Goal: Task Accomplishment & Management: Manage account settings

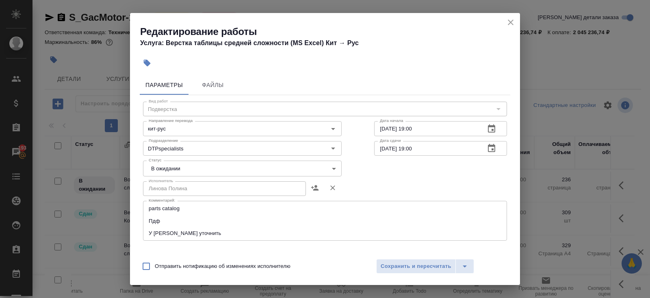
scroll to position [525, 0]
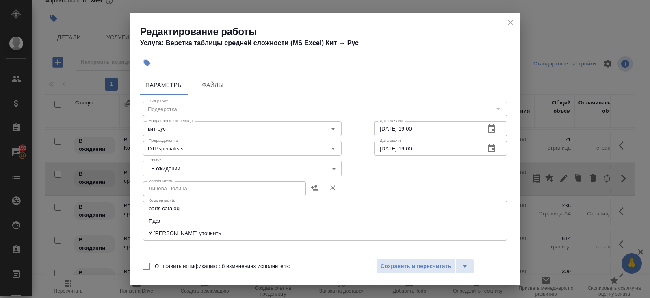
click at [225, 232] on textarea "parts catalog Пдф У Юли Беляковой уточнить" at bounding box center [325, 220] width 352 height 31
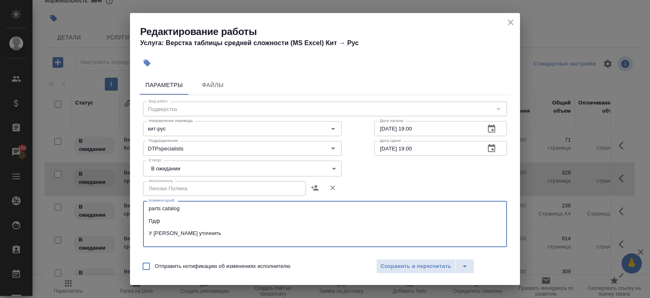
paste textarea "https://drive.awatera.com/s/R2xStEDjGtCgigs"
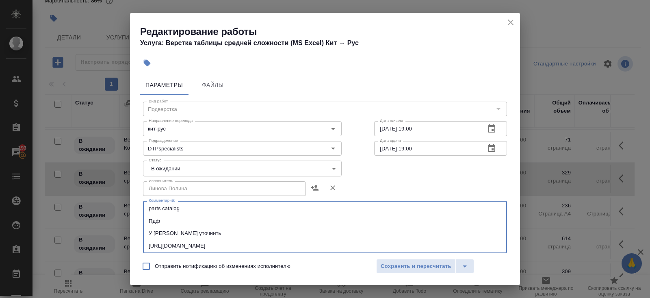
type textarea "parts catalog Пдф У [PERSON_NAME] уточнить [URL][DOMAIN_NAME]"
click at [205, 172] on body "🙏 .cls-1 fill:#fff; AWATERA Belyakova Yulia Клиенты Спецификации Заказы 193 Чат…" at bounding box center [325, 149] width 650 height 298
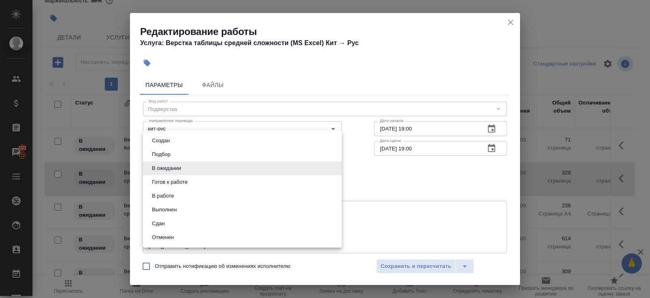
click at [184, 182] on button "Готов к работе" at bounding box center [169, 181] width 41 height 9
type input "readyForWork"
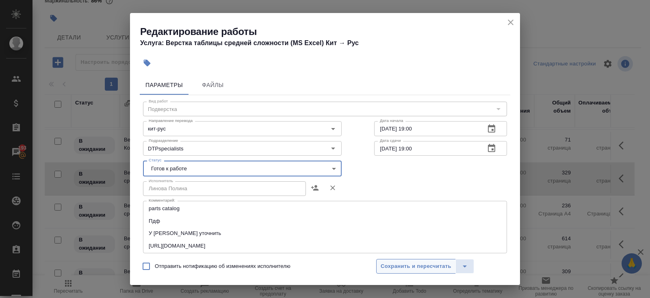
click at [396, 265] on span "Сохранить и пересчитать" at bounding box center [415, 265] width 71 height 9
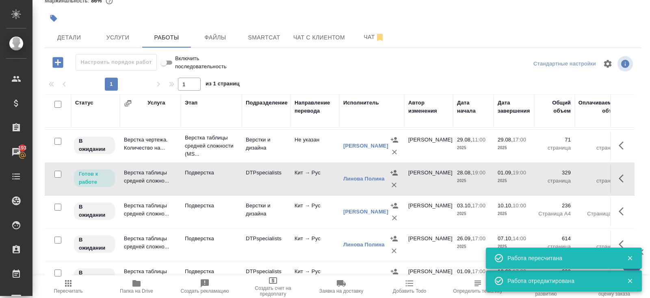
click at [324, 174] on td "Кит → Рус" at bounding box center [314, 178] width 49 height 28
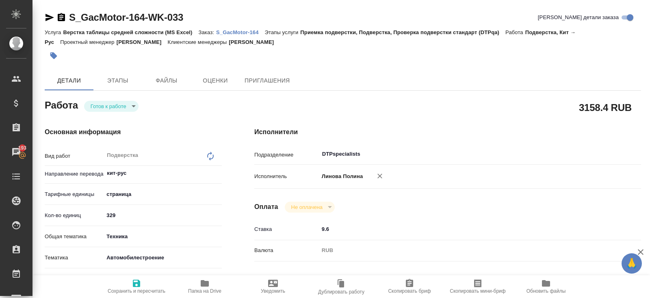
click at [45, 20] on icon "button" at bounding box center [49, 17] width 9 height 7
